Goal: Find specific page/section: Find specific page/section

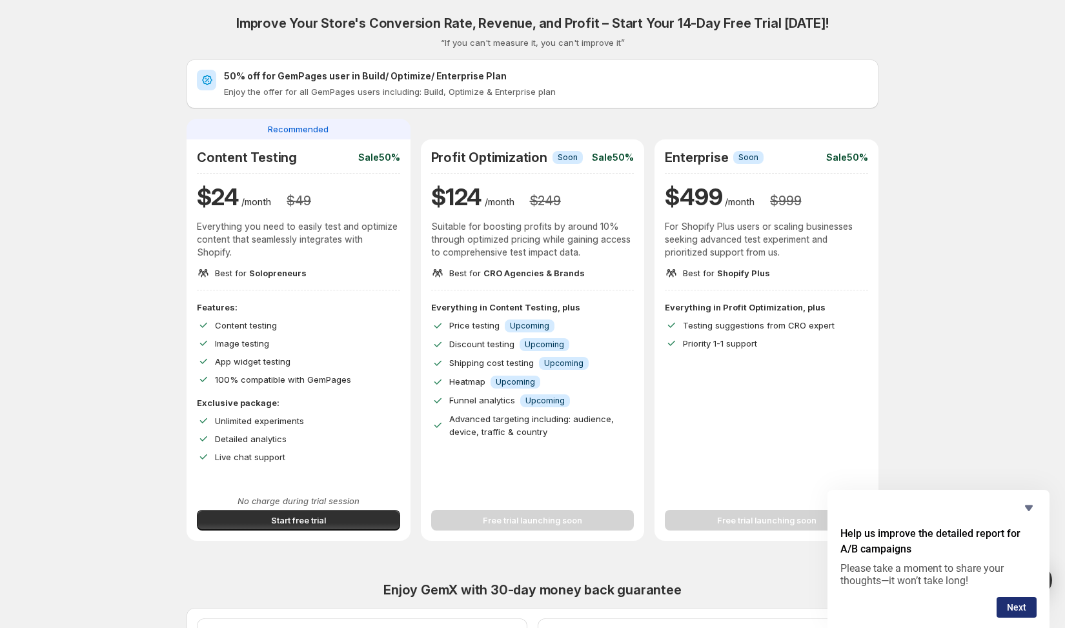
click at [1021, 600] on button "Next" at bounding box center [1017, 607] width 40 height 21
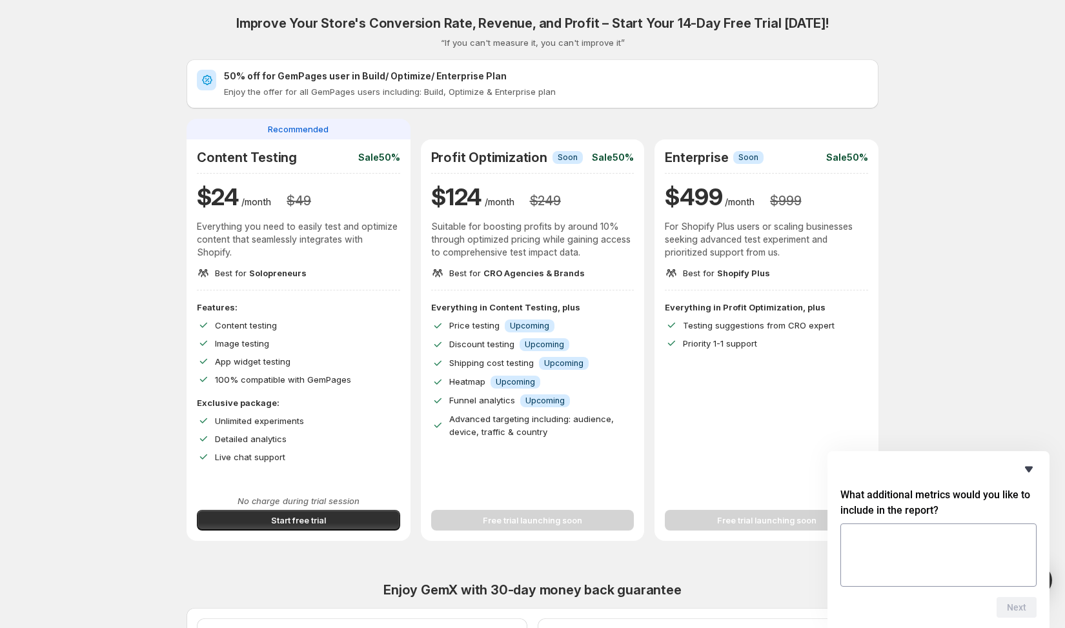
click at [1029, 471] on icon "Hide survey" at bounding box center [1029, 470] width 8 height 6
